Goal: Information Seeking & Learning: Check status

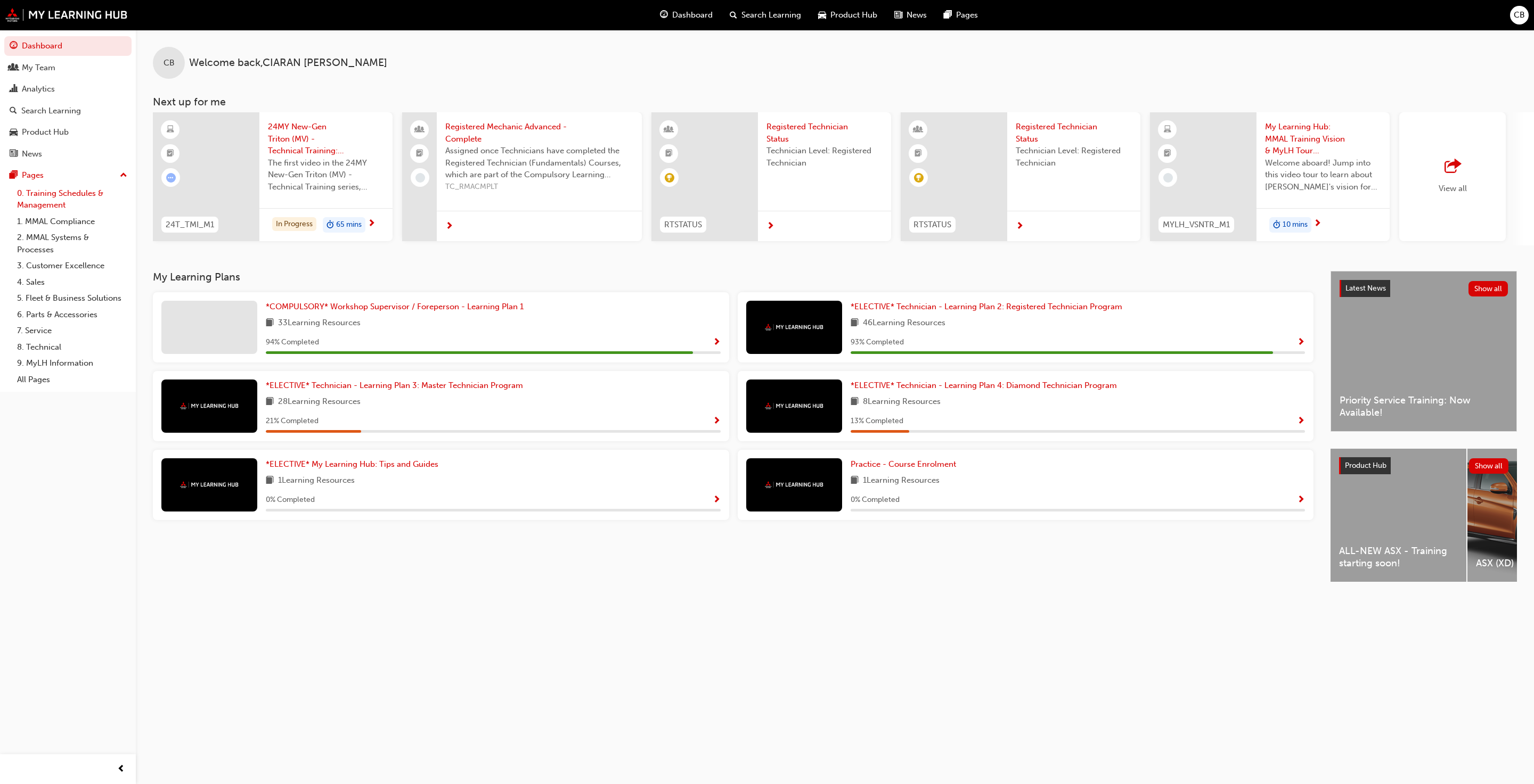
click at [92, 196] on link "0. Training Schedules & Management" at bounding box center [72, 199] width 118 height 28
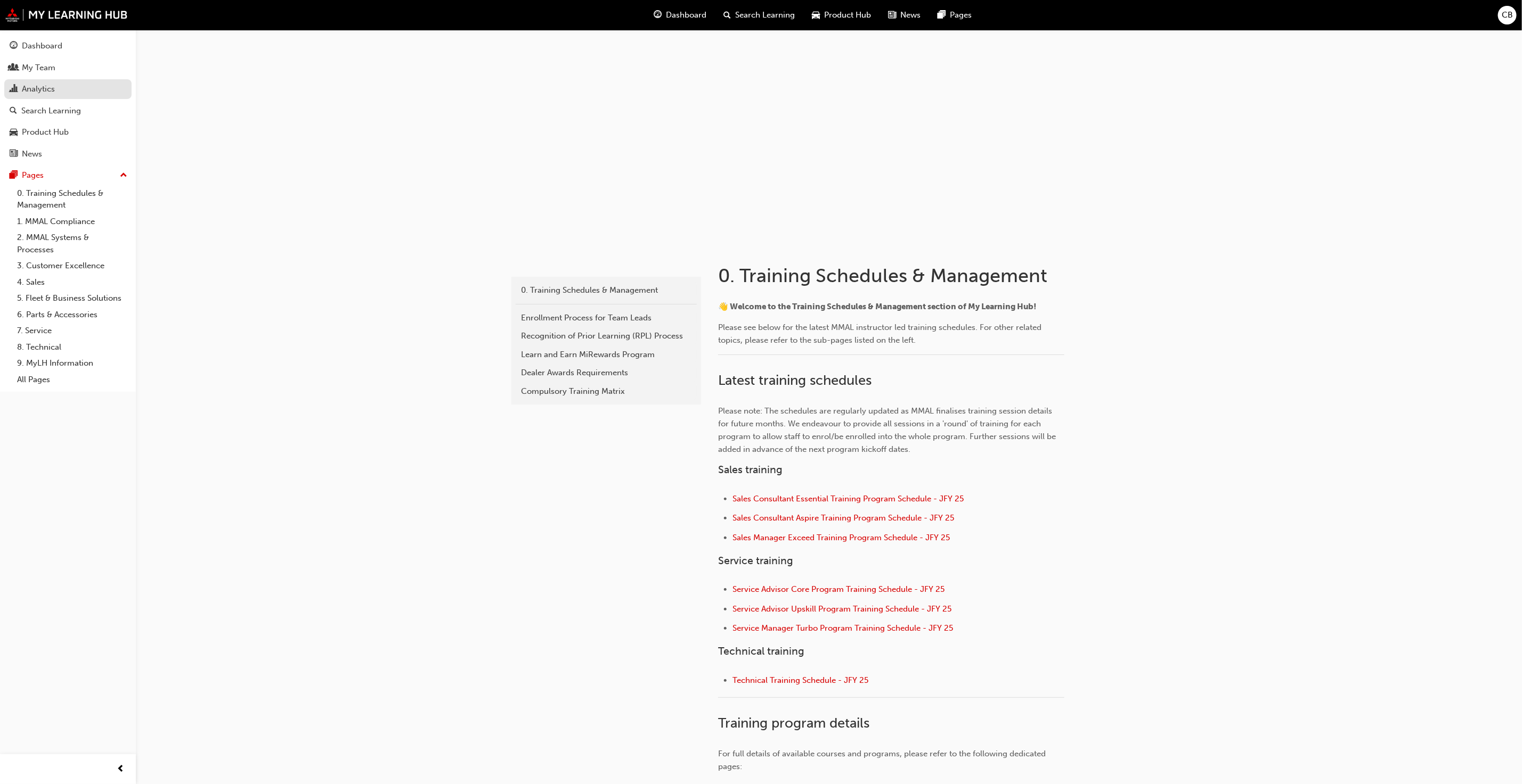
drag, startPoint x: 92, startPoint y: 101, endPoint x: 86, endPoint y: 93, distance: 10.0
click at [86, 93] on button "Dashboard My Team Analytics Search Learning Product Hub News Pages" at bounding box center [68, 100] width 127 height 131
click at [86, 93] on div "Analytics" at bounding box center [68, 89] width 117 height 13
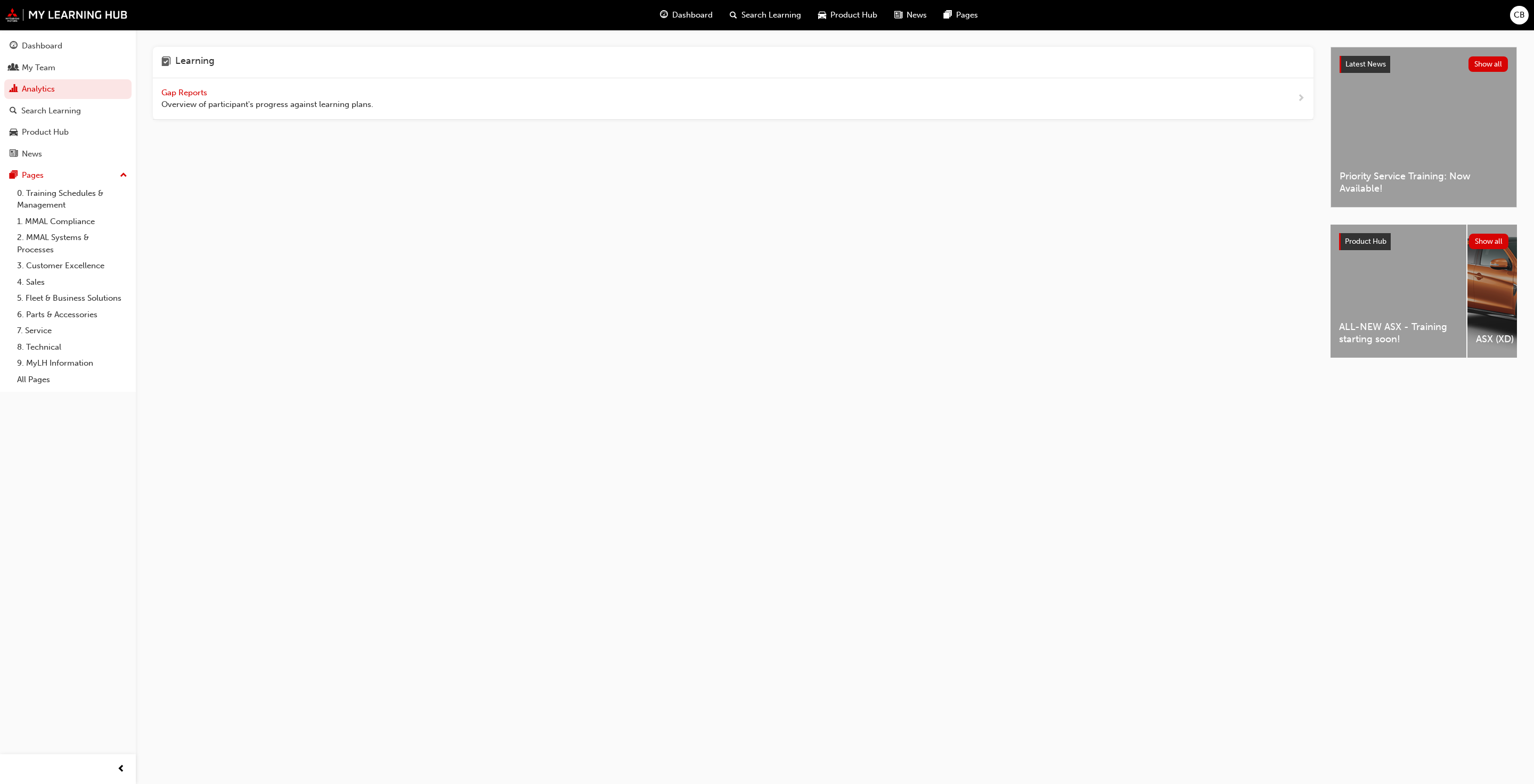
click at [209, 88] on span "Gap Reports" at bounding box center [185, 92] width 48 height 9
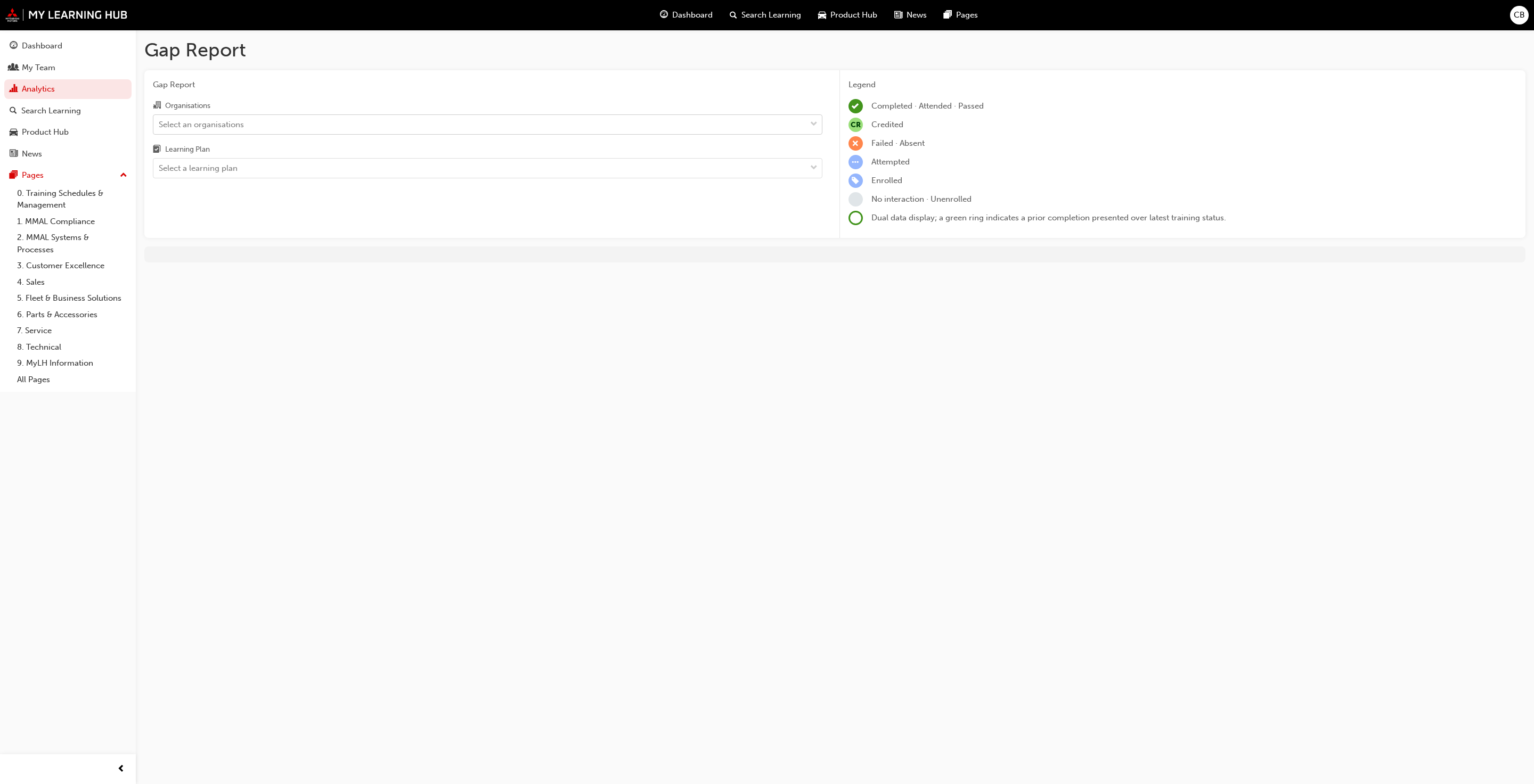
click at [272, 125] on div "Select an organisations" at bounding box center [479, 124] width 652 height 19
click at [160, 125] on input "Organisations Select an organisations" at bounding box center [159, 123] width 1 height 9
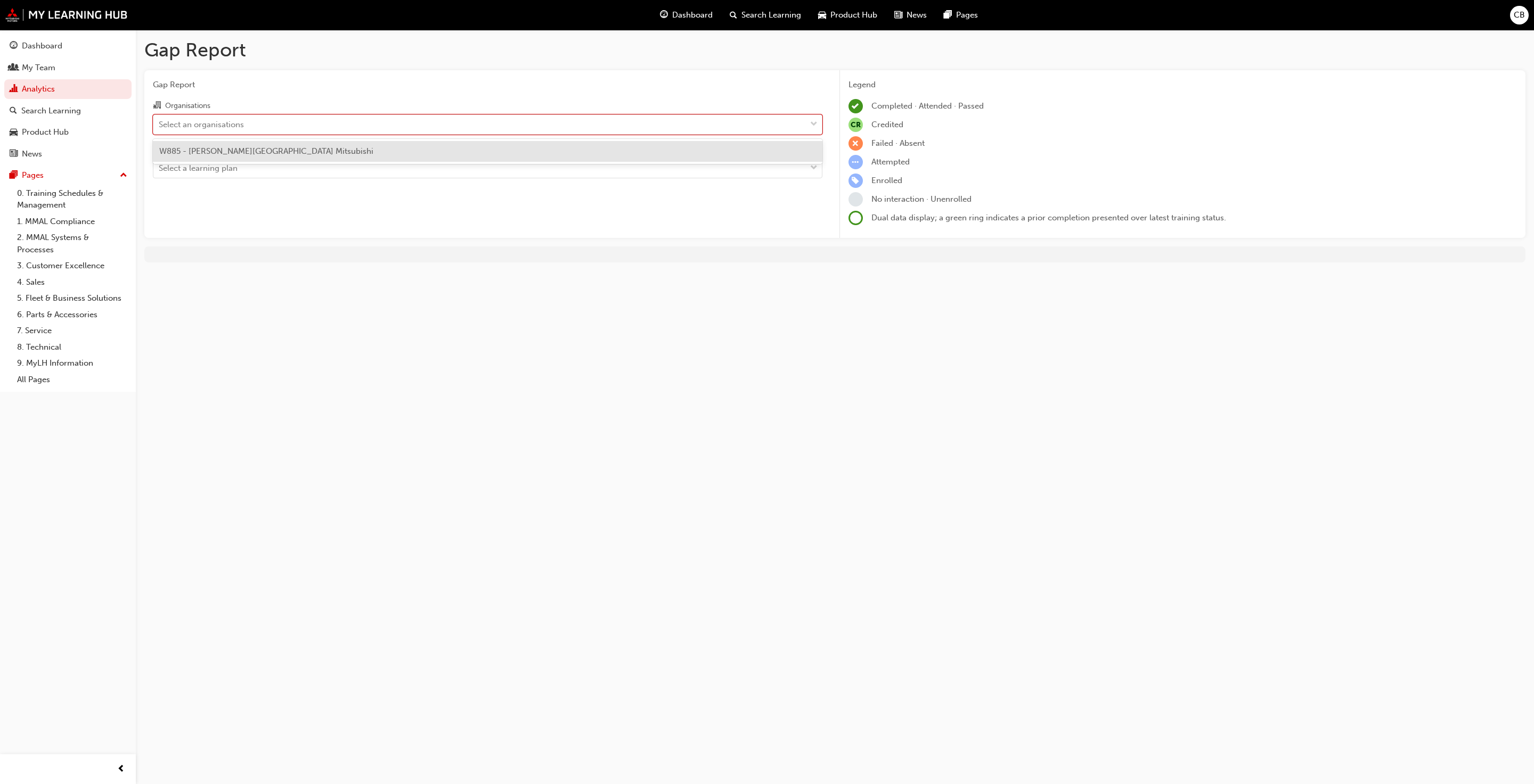
click at [272, 153] on span "W885 - [PERSON_NAME][GEOGRAPHIC_DATA] Mitsubishi" at bounding box center [266, 151] width 214 height 9
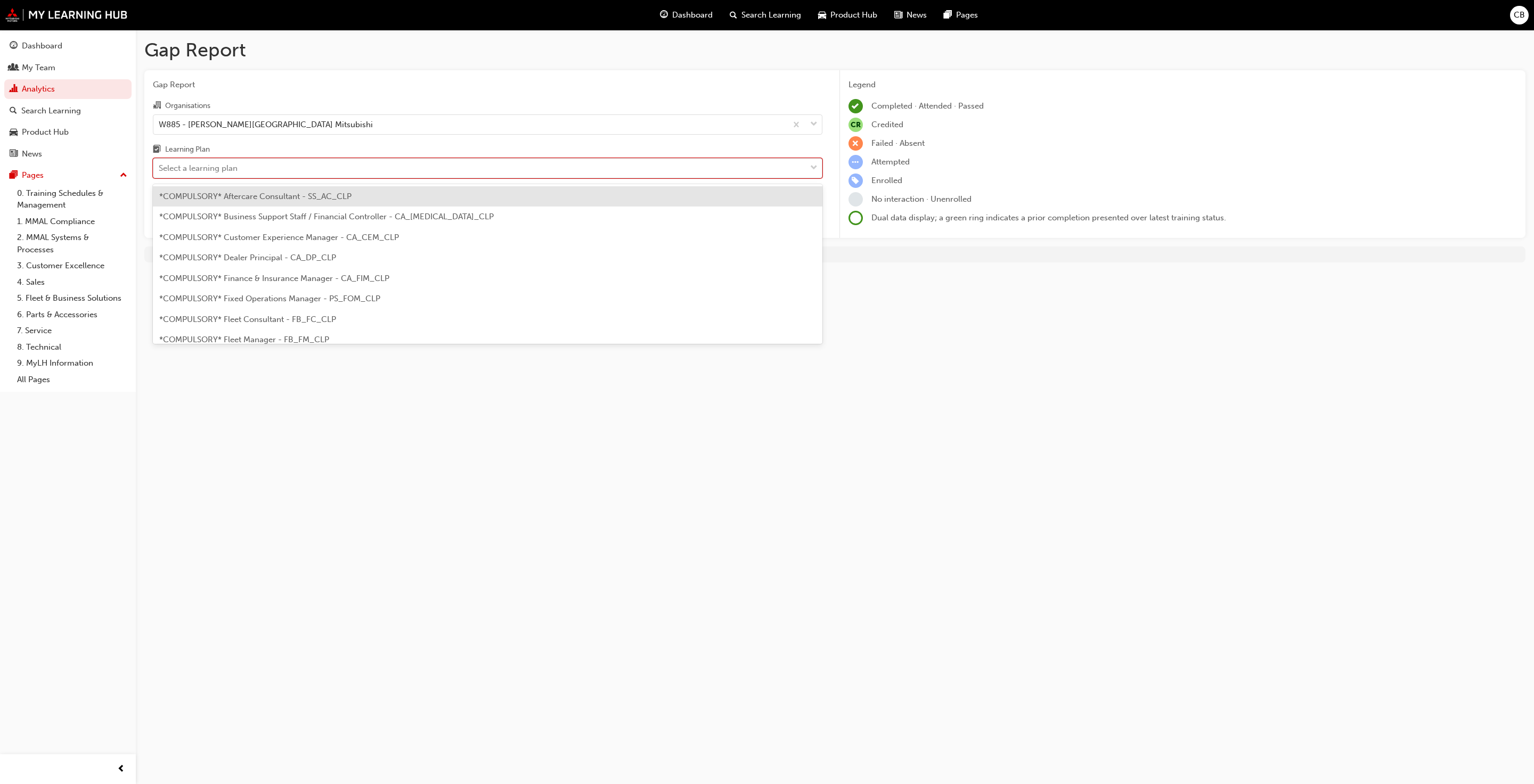
click at [275, 165] on div "Select a learning plan" at bounding box center [479, 169] width 652 height 19
click at [160, 165] on input "Learning Plan option *COMPULSORY* Aftercare Consultant - SS_AC_CLP focused, 1 o…" at bounding box center [159, 167] width 1 height 9
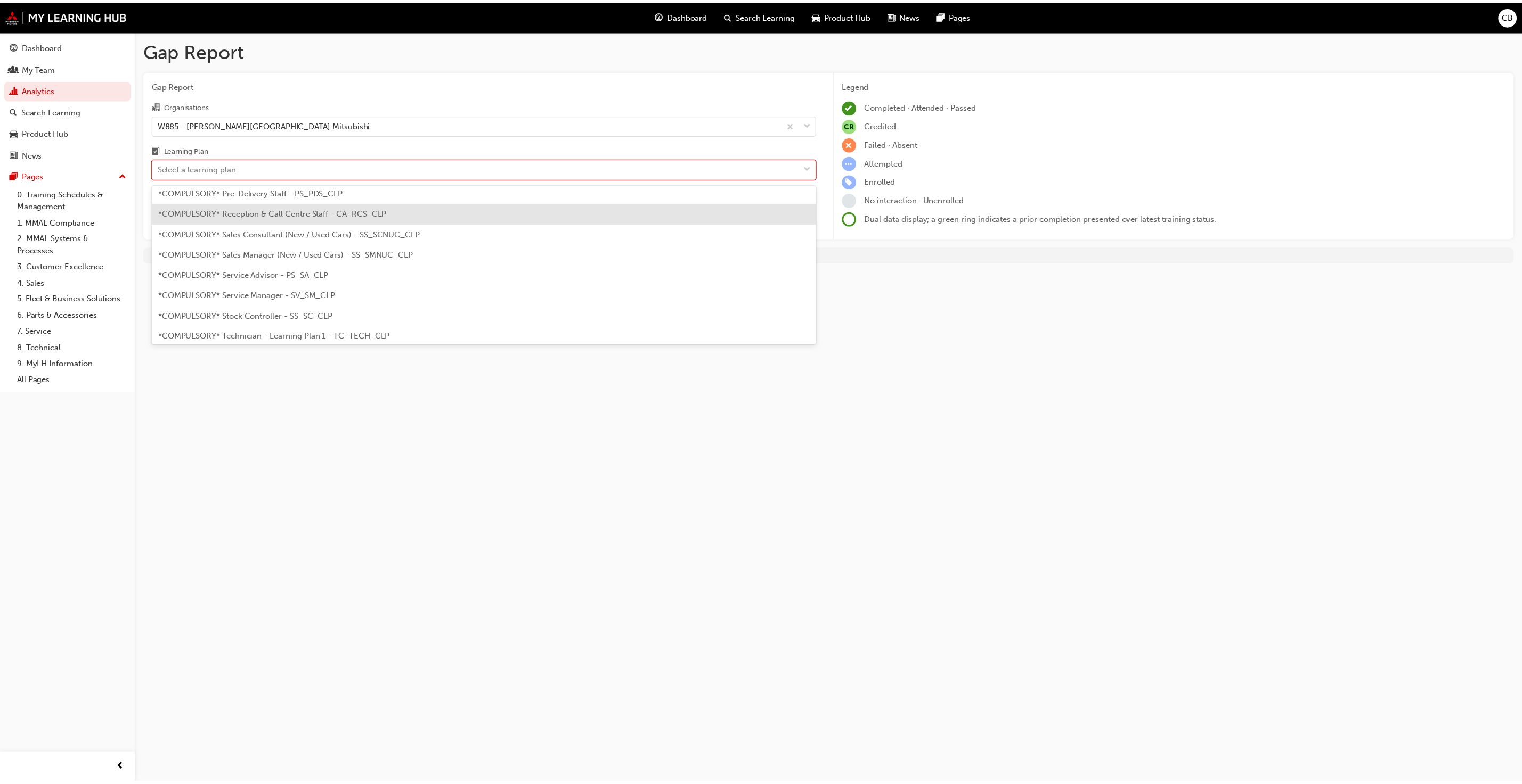
scroll to position [320, 0]
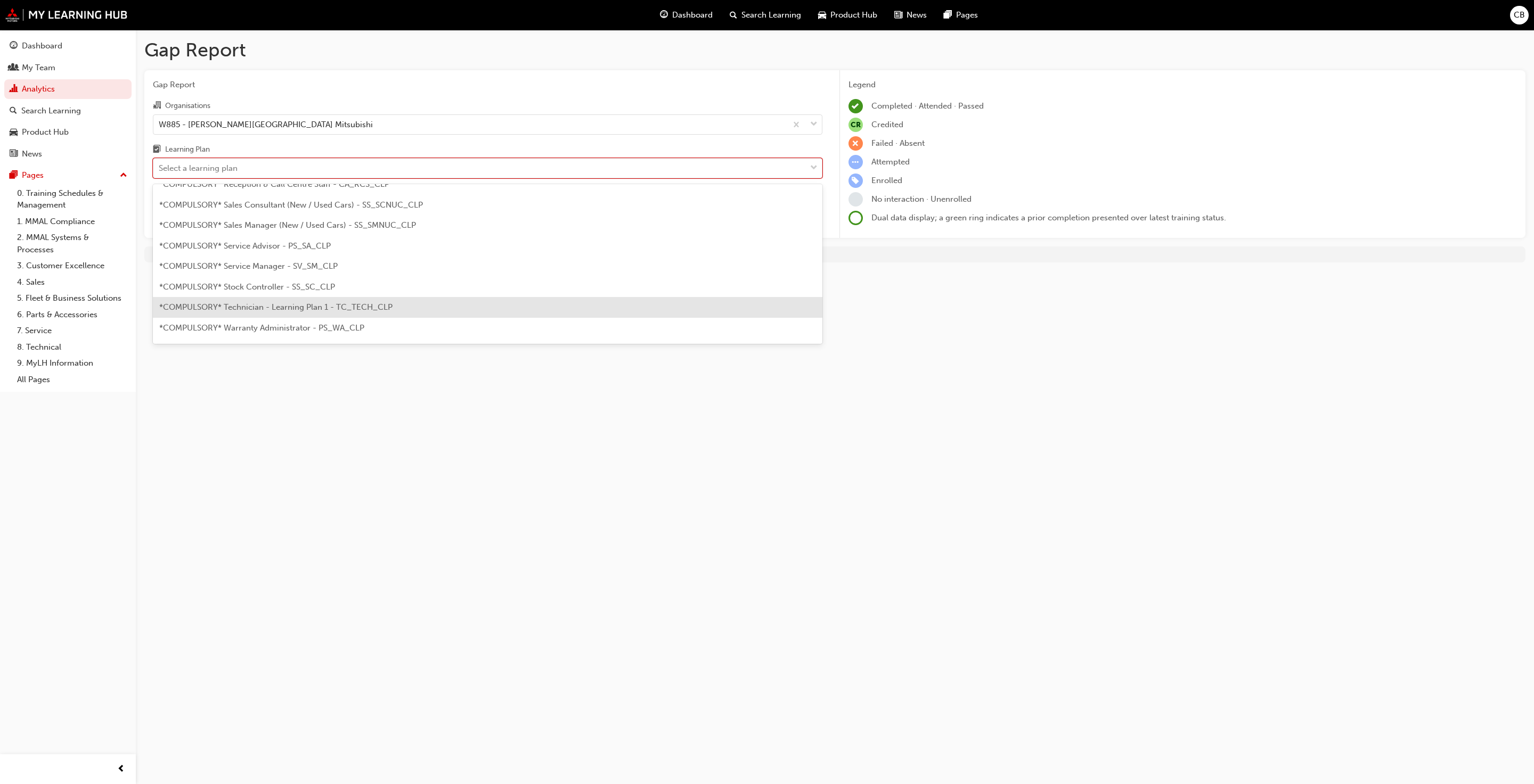
click at [339, 305] on span "*COMPULSORY* Technician - Learning Plan 1 - TC_TECH_CLP" at bounding box center [276, 307] width 233 height 9
